Goal: Task Accomplishment & Management: Manage account settings

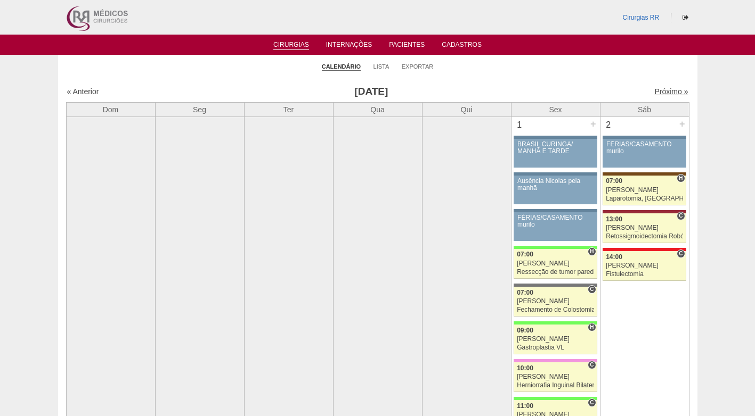
click at [656, 89] on link "Próximo »" at bounding box center [671, 91] width 34 height 9
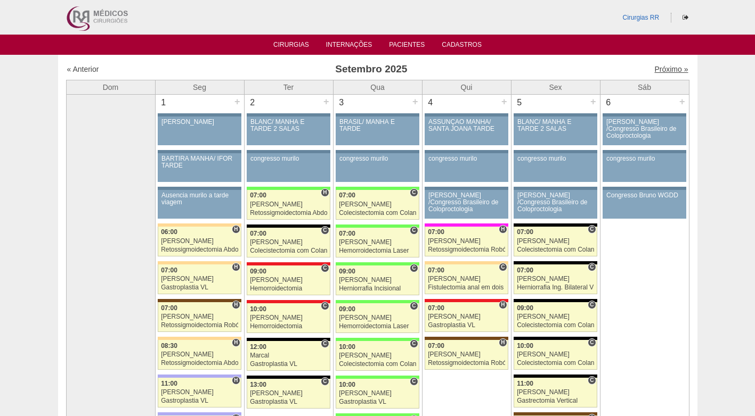
click at [659, 69] on link "Próximo »" at bounding box center [671, 69] width 34 height 9
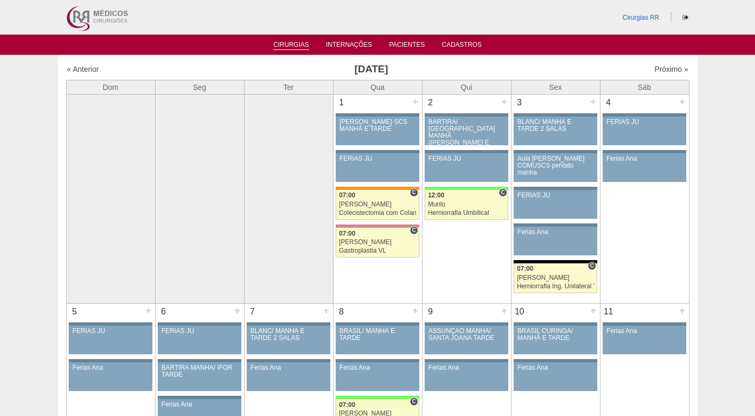
click at [303, 47] on link "Cirurgias" at bounding box center [291, 45] width 36 height 9
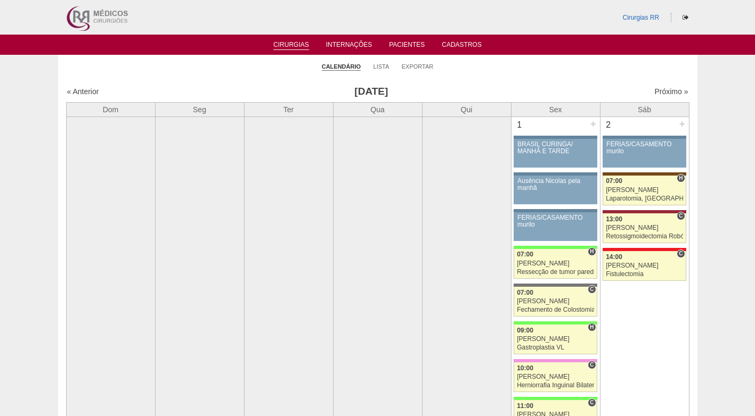
click at [477, 93] on h3 "Agosto 2025" at bounding box center [371, 91] width 310 height 15
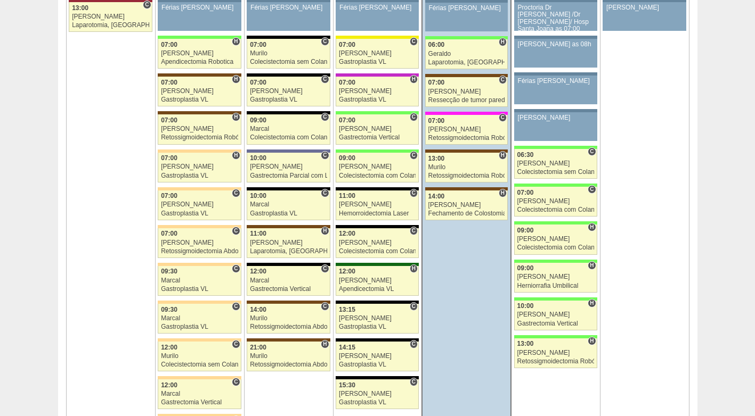
scroll to position [2508, 0]
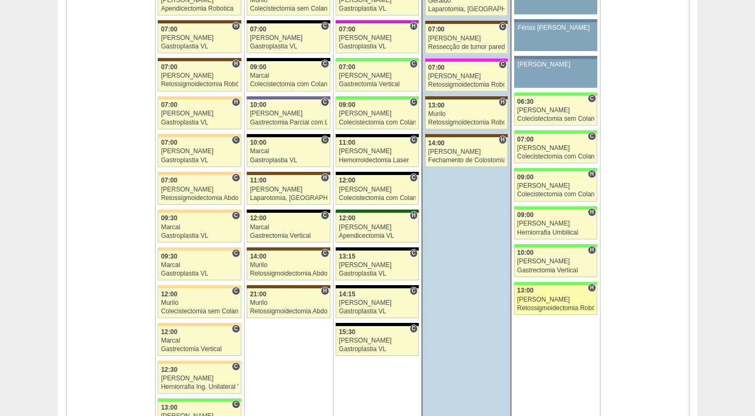
click at [543, 297] on div "[PERSON_NAME]" at bounding box center [555, 300] width 77 height 7
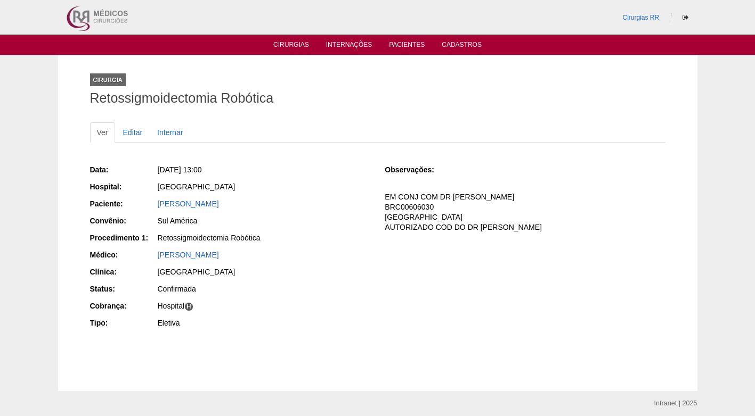
click at [464, 278] on div "Data: [DATE] 13:00 Hospital: [GEOGRAPHIC_DATA] Paciente: [PERSON_NAME] Convênio…" at bounding box center [377, 248] width 575 height 174
click at [556, 233] on div "Observações: EM CONJ COM DR [PERSON_NAME] BRC00606030 COBRANÇA HOSPITAL AUTORIZ…" at bounding box center [525, 202] width 280 height 75
drag, startPoint x: 529, startPoint y: 153, endPoint x: 522, endPoint y: 156, distance: 7.9
click at [530, 153] on div "Data: [DATE] 13:00 Hospital: [GEOGRAPHIC_DATA] Paciente: [PERSON_NAME] Convênio…" at bounding box center [377, 258] width 575 height 211
click at [228, 218] on div "Sul América" at bounding box center [264, 221] width 213 height 11
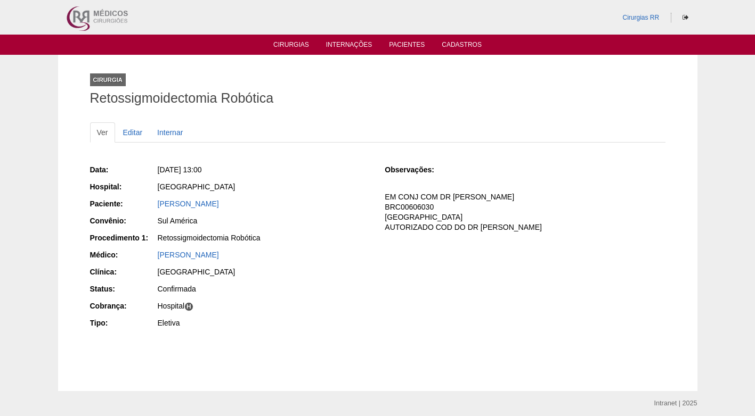
click at [291, 205] on div "LIGIA FARIAS ARAGAO" at bounding box center [264, 204] width 213 height 11
click at [134, 136] on link "Editar" at bounding box center [133, 132] width 34 height 20
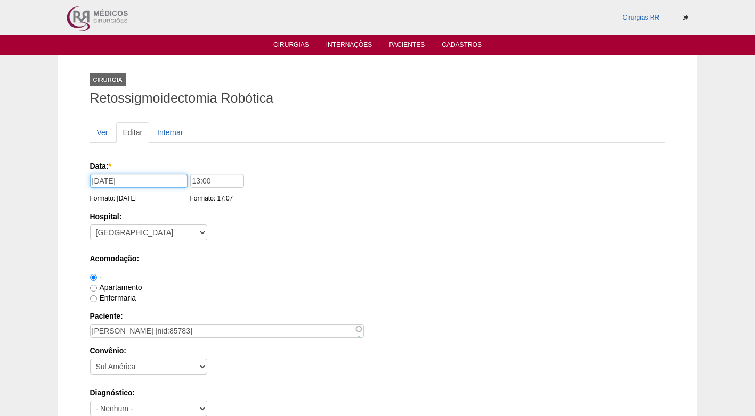
click at [152, 183] on input "[DATE]" at bounding box center [138, 181] width 97 height 14
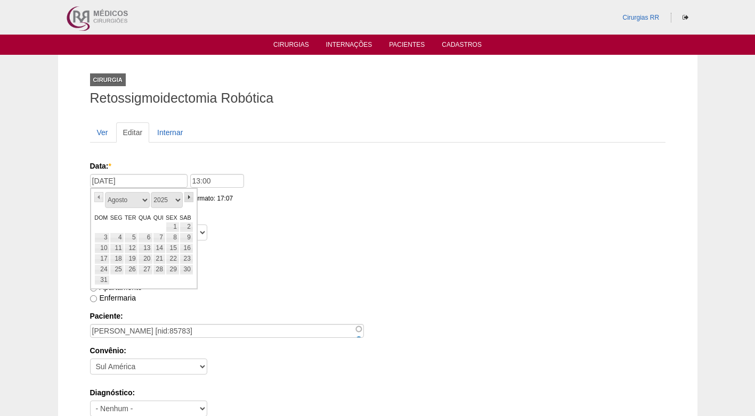
click at [186, 197] on link "»" at bounding box center [189, 197] width 10 height 10
click at [187, 199] on link "»" at bounding box center [189, 197] width 10 height 10
drag, startPoint x: 175, startPoint y: 235, endPoint x: 183, endPoint y: 235, distance: 7.5
click at [175, 236] on link "10" at bounding box center [173, 238] width 14 height 11
type input "10/10/2025"
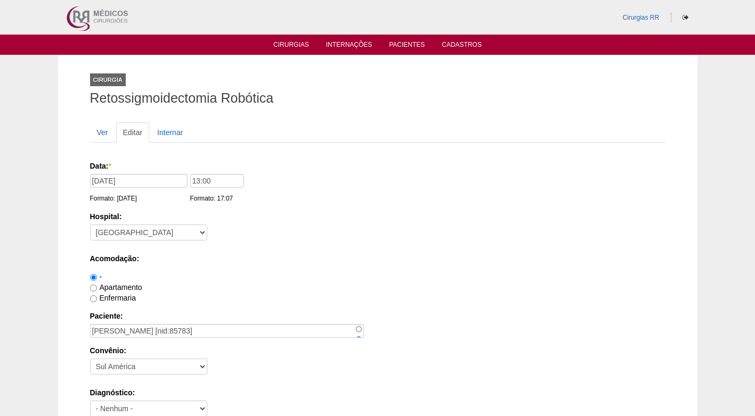
click at [283, 256] on label "Acomodação:" at bounding box center [377, 259] width 575 height 11
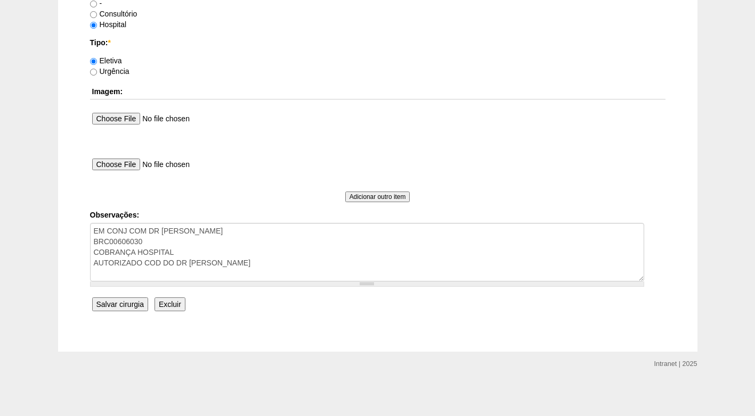
scroll to position [903, 0]
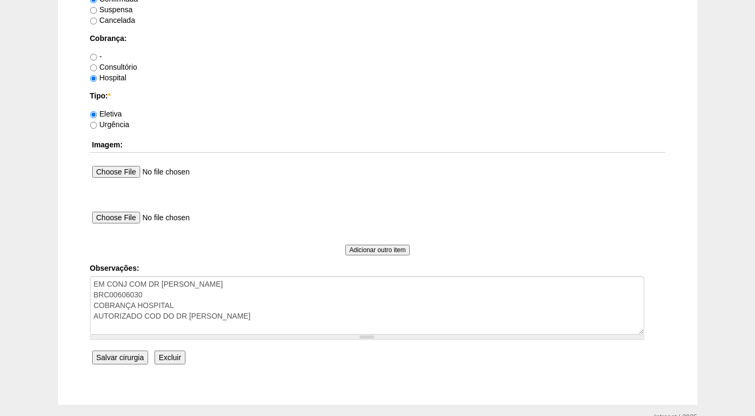
click at [123, 356] on input "Salvar cirurgia" at bounding box center [120, 358] width 56 height 14
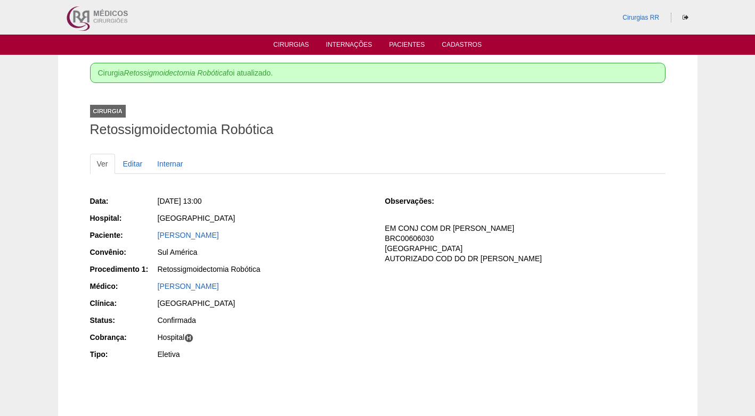
drag, startPoint x: 254, startPoint y: 238, endPoint x: 149, endPoint y: 234, distance: 105.0
click at [149, 234] on div "Paciente: [PERSON_NAME]" at bounding box center [230, 236] width 280 height 13
copy div "Paciente: [PERSON_NAME]"
click at [362, 212] on div "Data: [DATE] 13:00 Hospital: [GEOGRAPHIC_DATA] Paciente: [PERSON_NAME] Convênio…" at bounding box center [230, 279] width 280 height 174
click at [307, 224] on div "[GEOGRAPHIC_DATA]" at bounding box center [264, 219] width 214 height 13
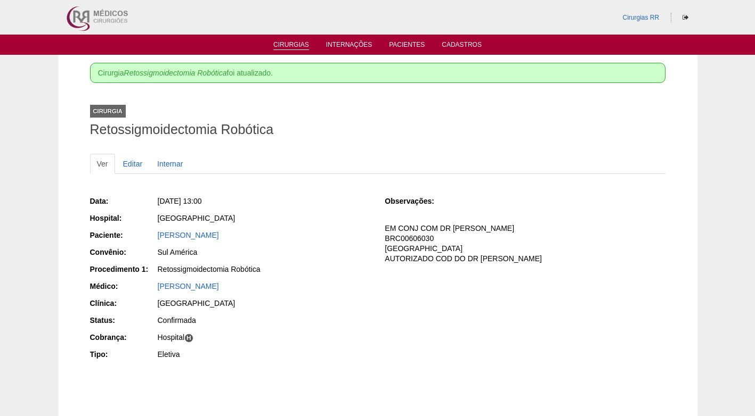
click at [301, 44] on link "Cirurgias" at bounding box center [291, 45] width 36 height 9
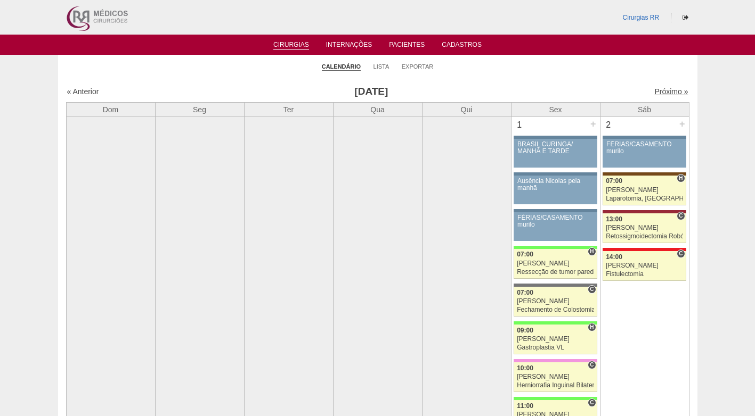
click at [660, 91] on link "Próximo »" at bounding box center [671, 91] width 34 height 9
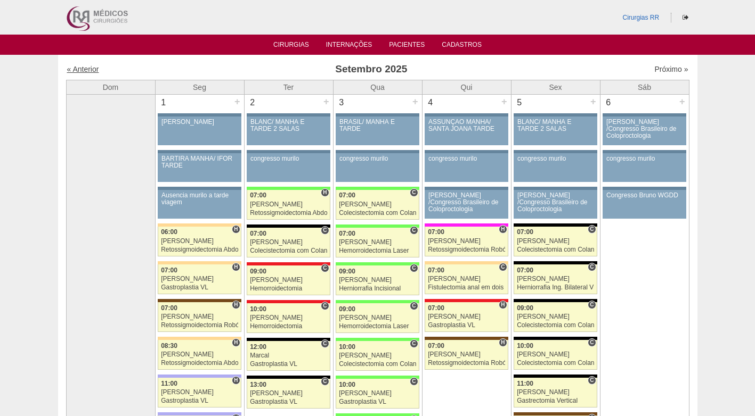
click at [81, 71] on link "« Anterior" at bounding box center [83, 69] width 32 height 9
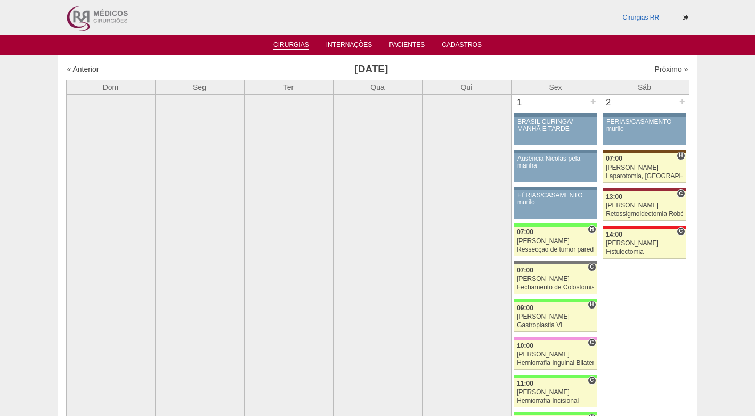
click at [304, 50] on link "Cirurgias" at bounding box center [291, 45] width 36 height 9
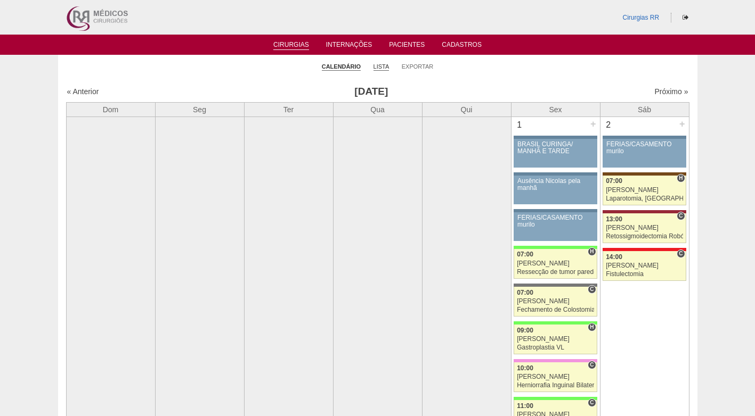
click at [378, 67] on link "Lista" at bounding box center [381, 67] width 16 height 8
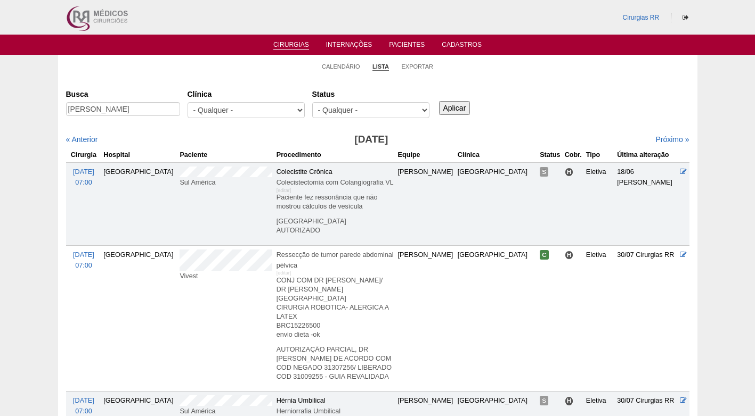
scroll to position [0, 48]
type input "[PERSON_NAME]"
click at [444, 107] on input "Aplicar" at bounding box center [454, 108] width 31 height 14
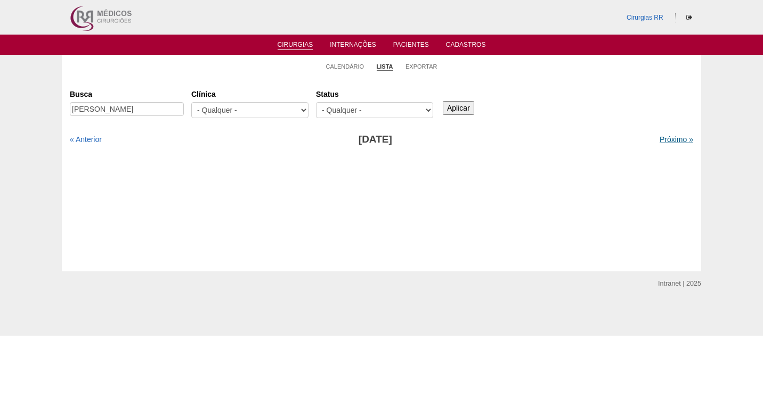
click at [669, 142] on link "Próximo »" at bounding box center [676, 139] width 34 height 9
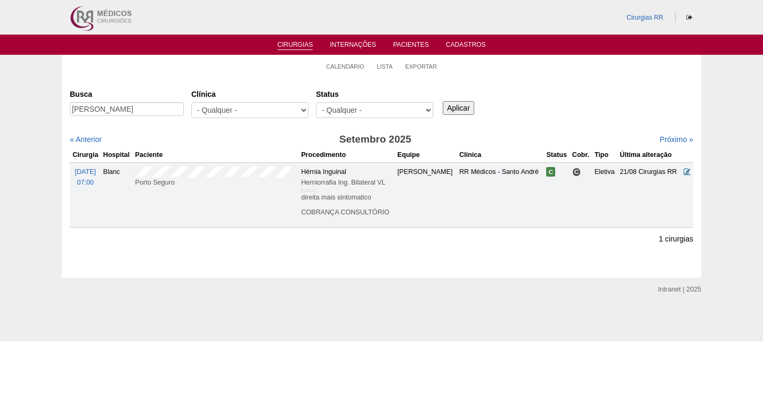
click at [686, 170] on icon at bounding box center [686, 171] width 7 height 7
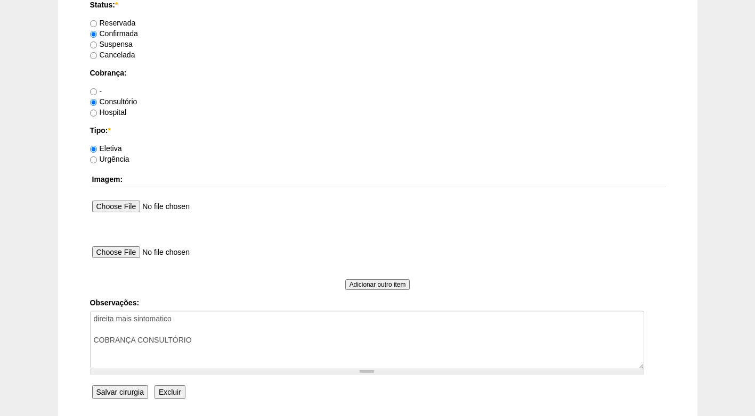
scroll to position [956, 0]
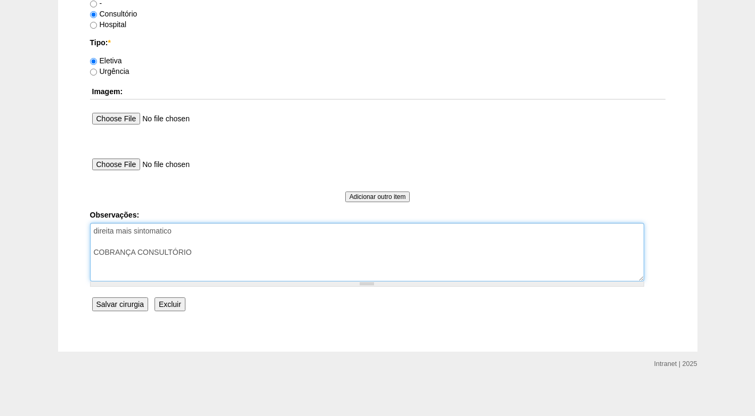
click at [254, 256] on textarea "direita mais sintomatico COBRANÇA CONSULTÓRIO" at bounding box center [367, 252] width 554 height 59
type textarea "direita mais sintomatico COBRANÇA CONSULTÓRIO AUTORIZADO"
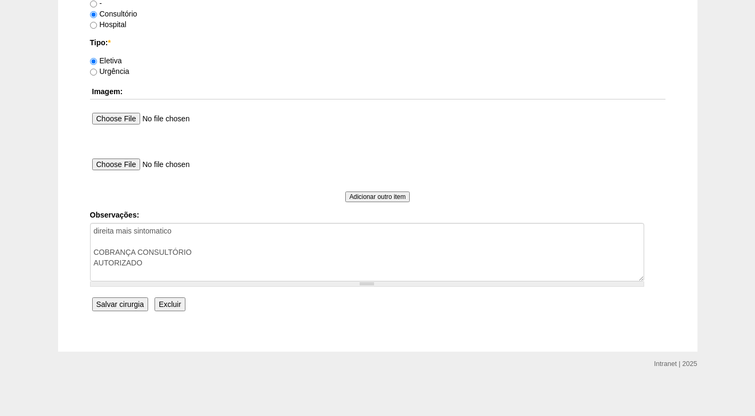
click at [120, 301] on input "Salvar cirurgia" at bounding box center [120, 305] width 56 height 14
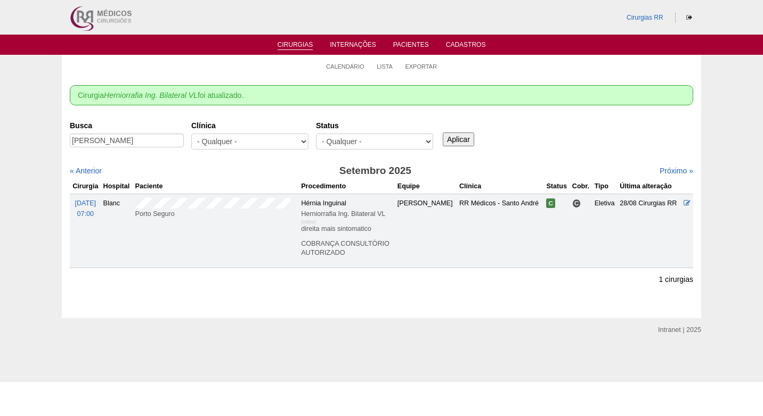
click at [535, 128] on div "Busca [PERSON_NAME] [GEOGRAPHIC_DATA] - Qualquer - 6R Alphaville Assunção Barti…" at bounding box center [381, 136] width 623 height 38
click at [339, 66] on link "Calendário" at bounding box center [345, 67] width 38 height 8
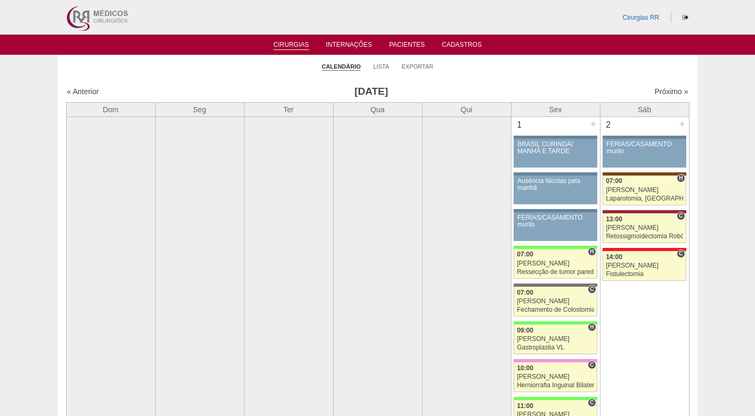
drag, startPoint x: 547, startPoint y: 81, endPoint x: 584, endPoint y: 83, distance: 37.3
click at [656, 94] on link "Próximo »" at bounding box center [671, 91] width 34 height 9
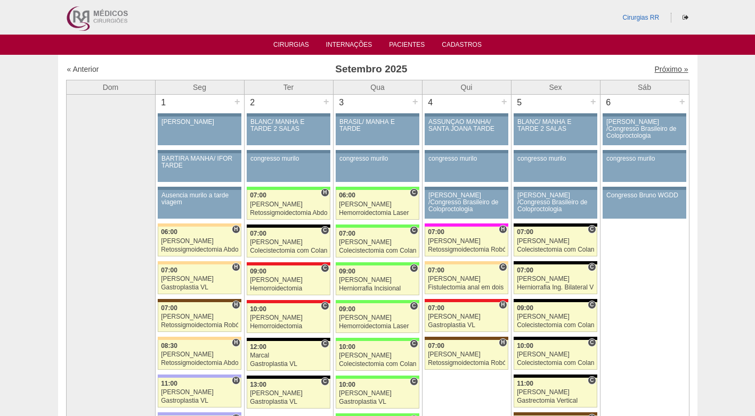
click at [657, 69] on link "Próximo »" at bounding box center [671, 69] width 34 height 9
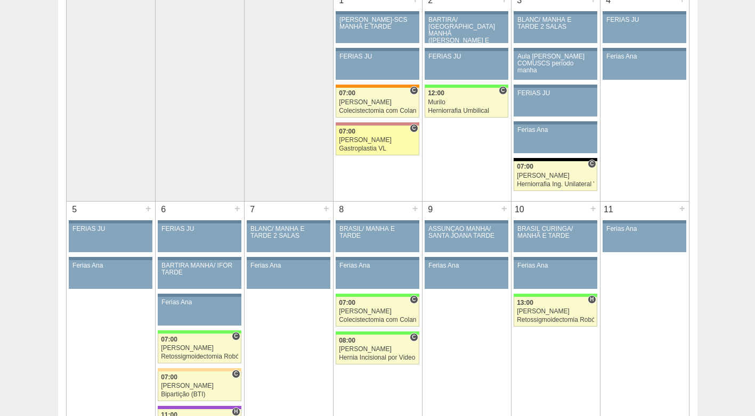
scroll to position [107, 0]
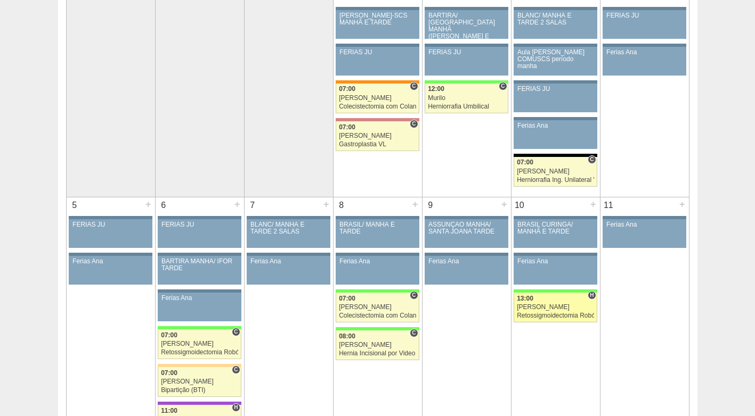
click at [544, 310] on div "[PERSON_NAME]" at bounding box center [555, 307] width 77 height 7
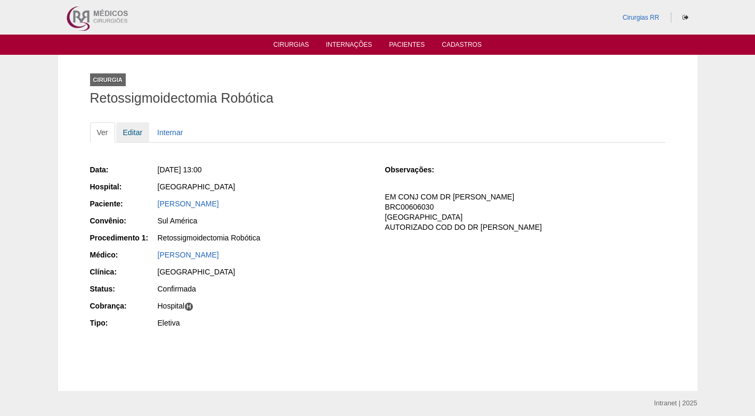
click at [127, 130] on link "Editar" at bounding box center [133, 132] width 34 height 20
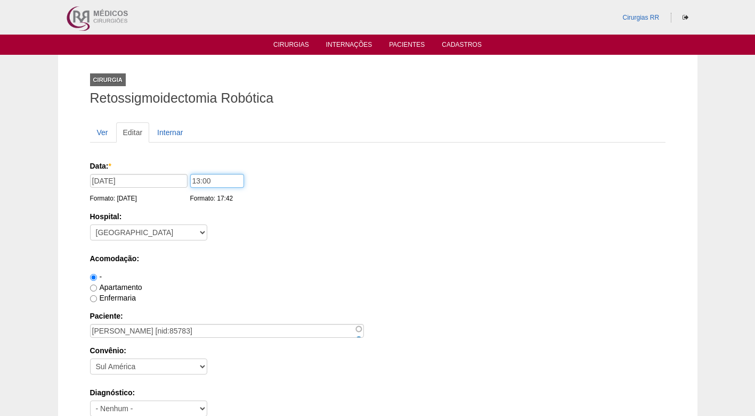
drag, startPoint x: 214, startPoint y: 180, endPoint x: 200, endPoint y: 176, distance: 15.0
click at [186, 171] on div "Data: * 10/10/2025 Formato: 28/08/2025 13:00 Formato: 17:42" at bounding box center [375, 166] width 571 height 11
type input "07:00"
click at [285, 215] on label "Hospital:" at bounding box center [377, 216] width 575 height 11
click at [207, 225] on select "- Nenhum - 9 de Julho Albert Einstein Alvorada América Assunção Bartira Benefic…" at bounding box center [148, 233] width 117 height 16
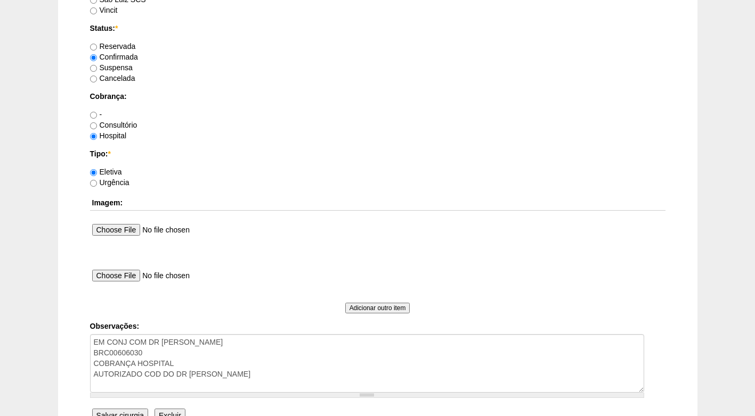
scroll to position [956, 0]
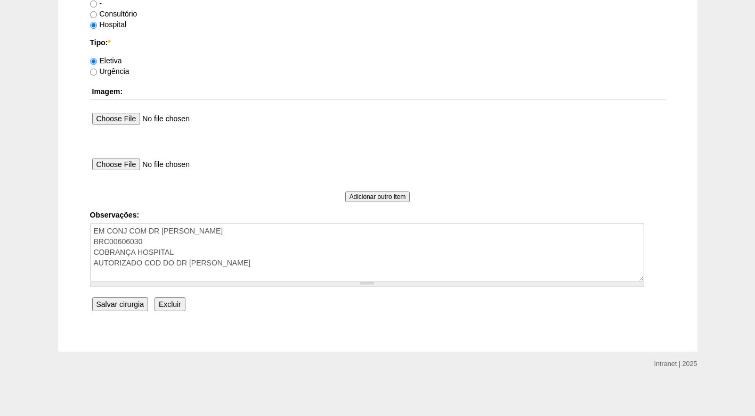
click at [129, 301] on input "Salvar cirurgia" at bounding box center [120, 305] width 56 height 14
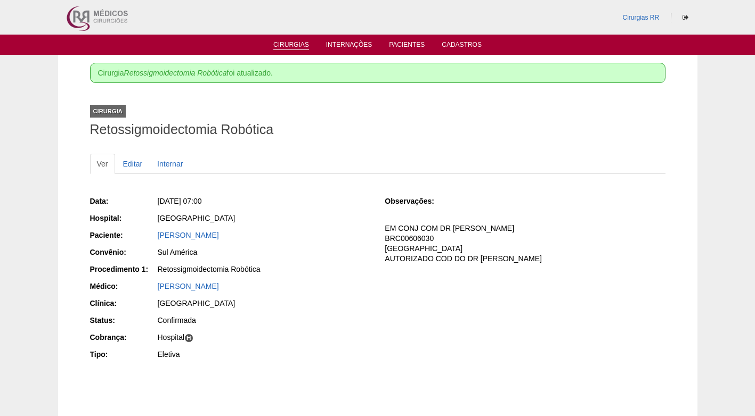
click at [296, 47] on link "Cirurgias" at bounding box center [291, 45] width 36 height 9
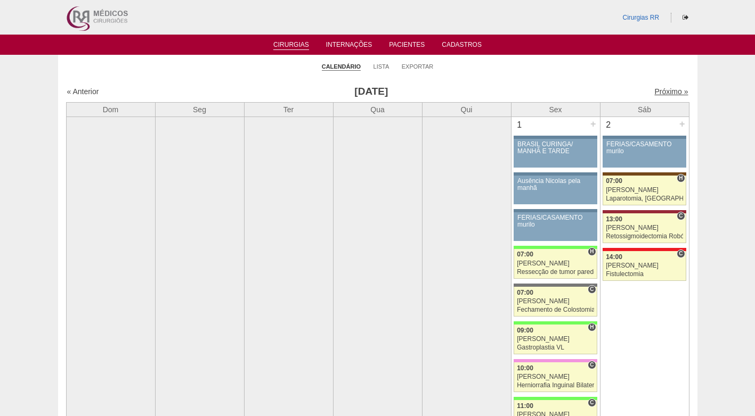
click at [672, 89] on link "Próximo »" at bounding box center [671, 91] width 34 height 9
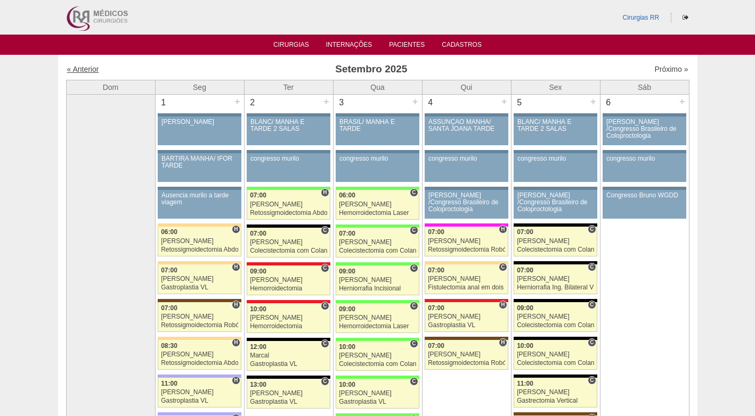
click at [82, 71] on link "« Anterior" at bounding box center [83, 69] width 32 height 9
